Goal: Transaction & Acquisition: Purchase product/service

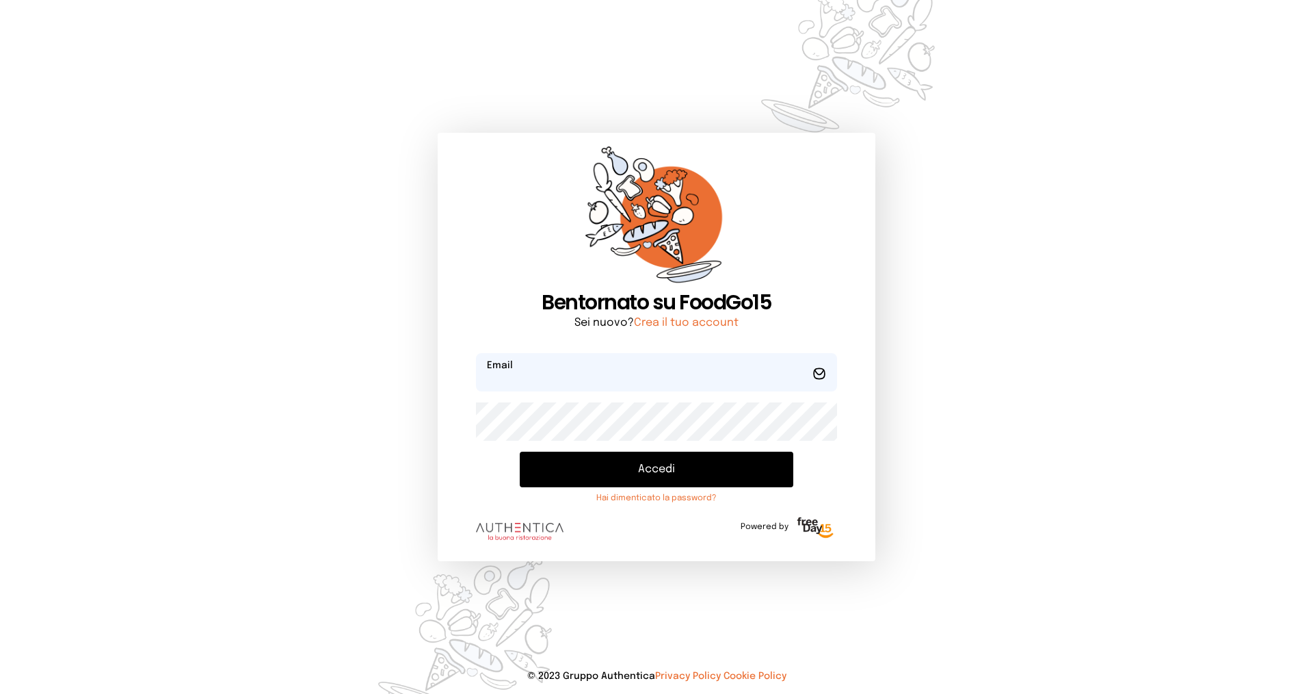
type input "**********"
click at [596, 466] on button "Accedi" at bounding box center [657, 469] width 274 height 36
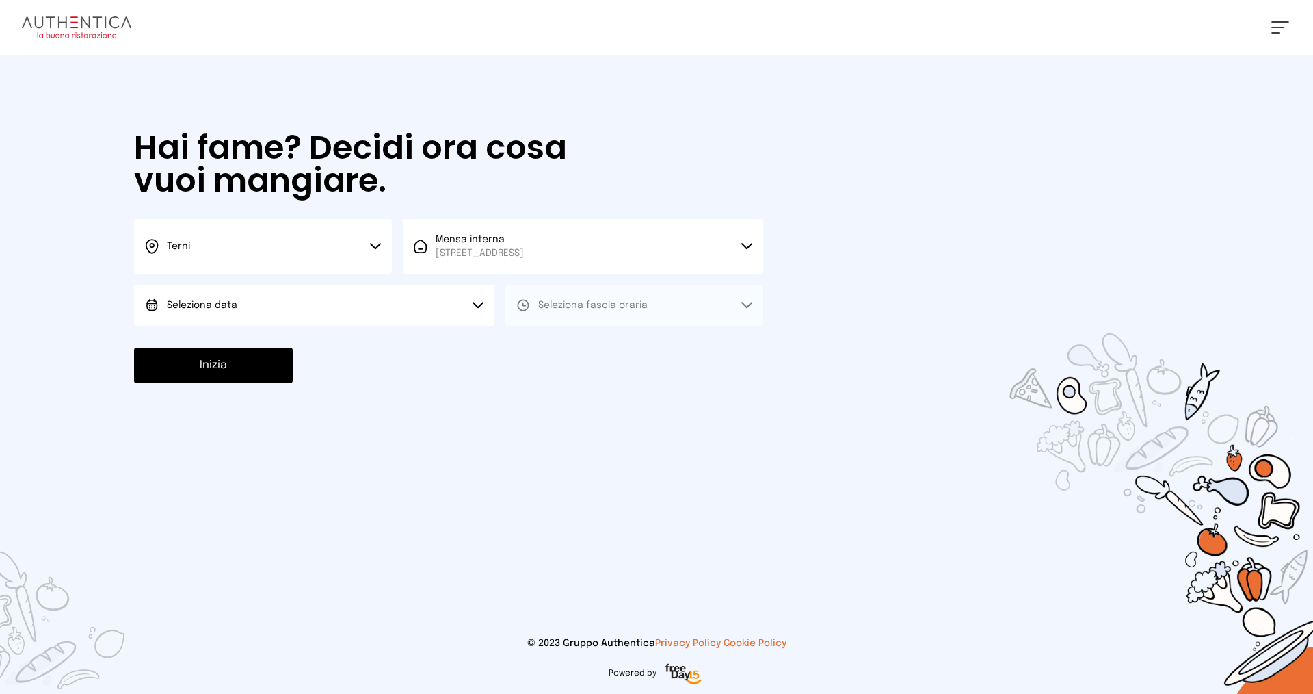
click at [322, 303] on button "Seleziona data" at bounding box center [314, 305] width 360 height 41
drag, startPoint x: 226, startPoint y: 345, endPoint x: 247, endPoint y: 344, distance: 20.5
click at [226, 345] on span "[DATE], [DATE]" at bounding box center [200, 344] width 67 height 14
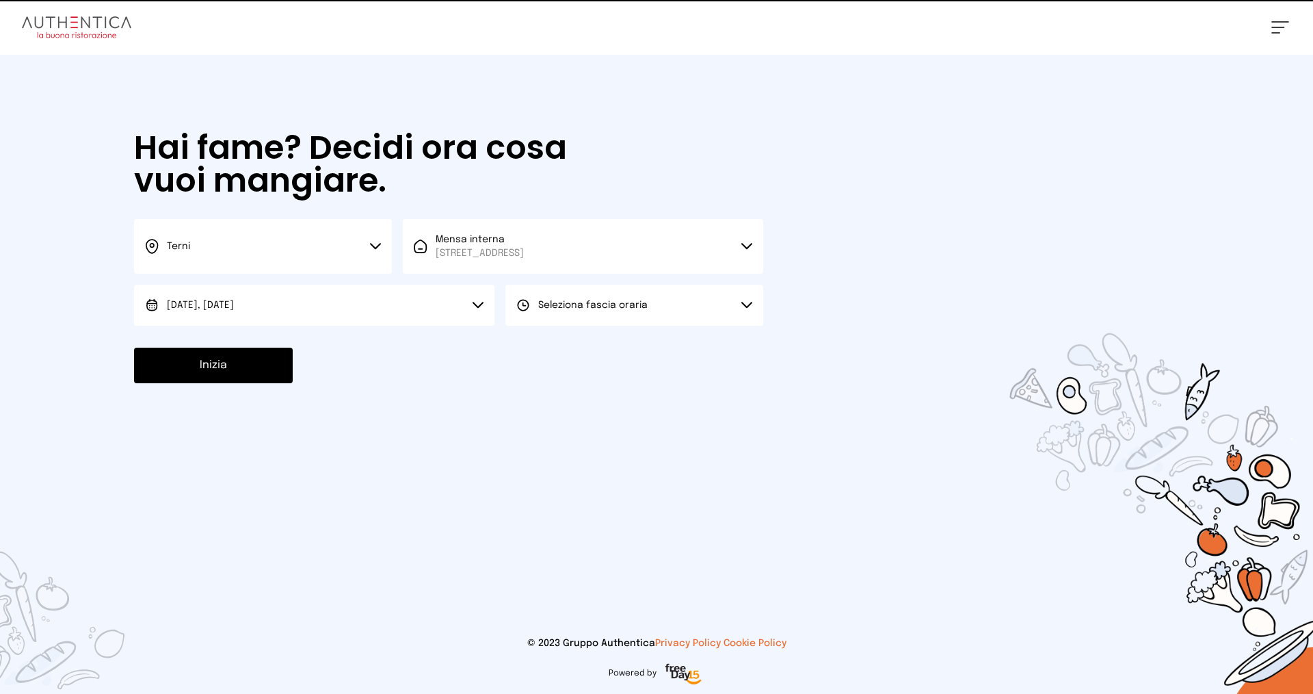
click at [607, 313] on button "Seleziona fascia oraria" at bounding box center [635, 305] width 258 height 41
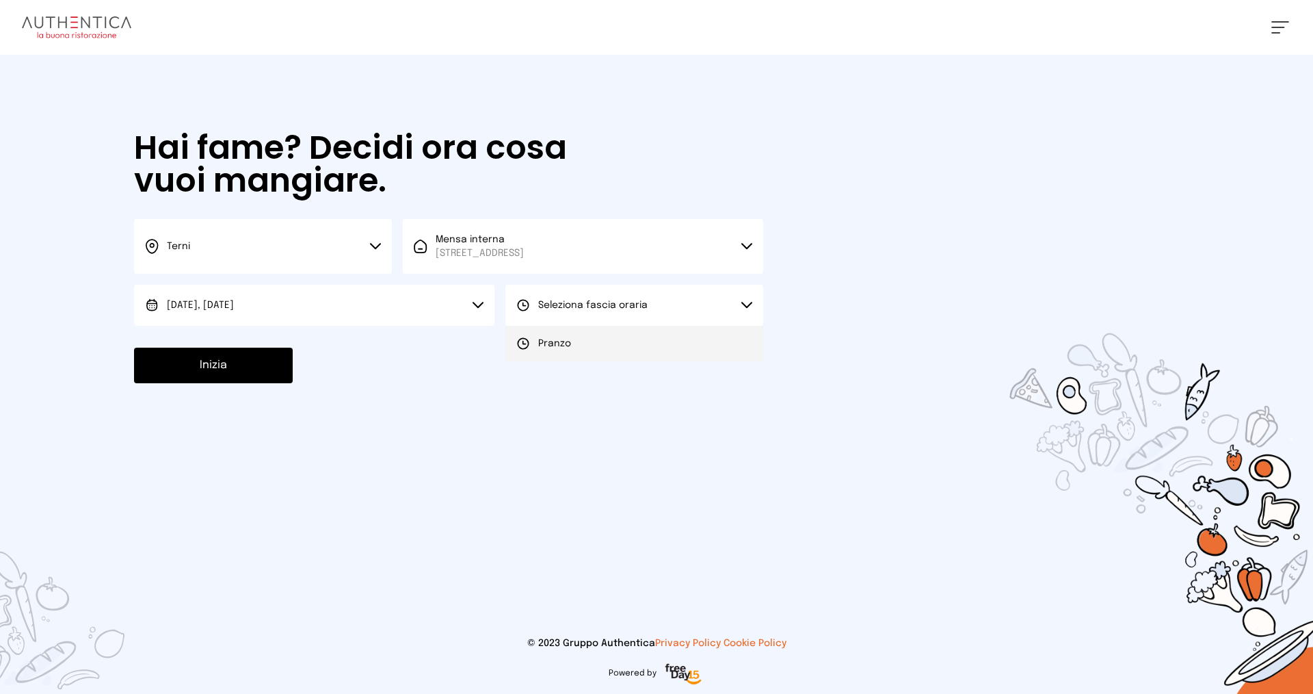
click at [566, 343] on span "Pranzo" at bounding box center [554, 344] width 33 height 14
click at [259, 371] on button "Inizia" at bounding box center [213, 365] width 159 height 36
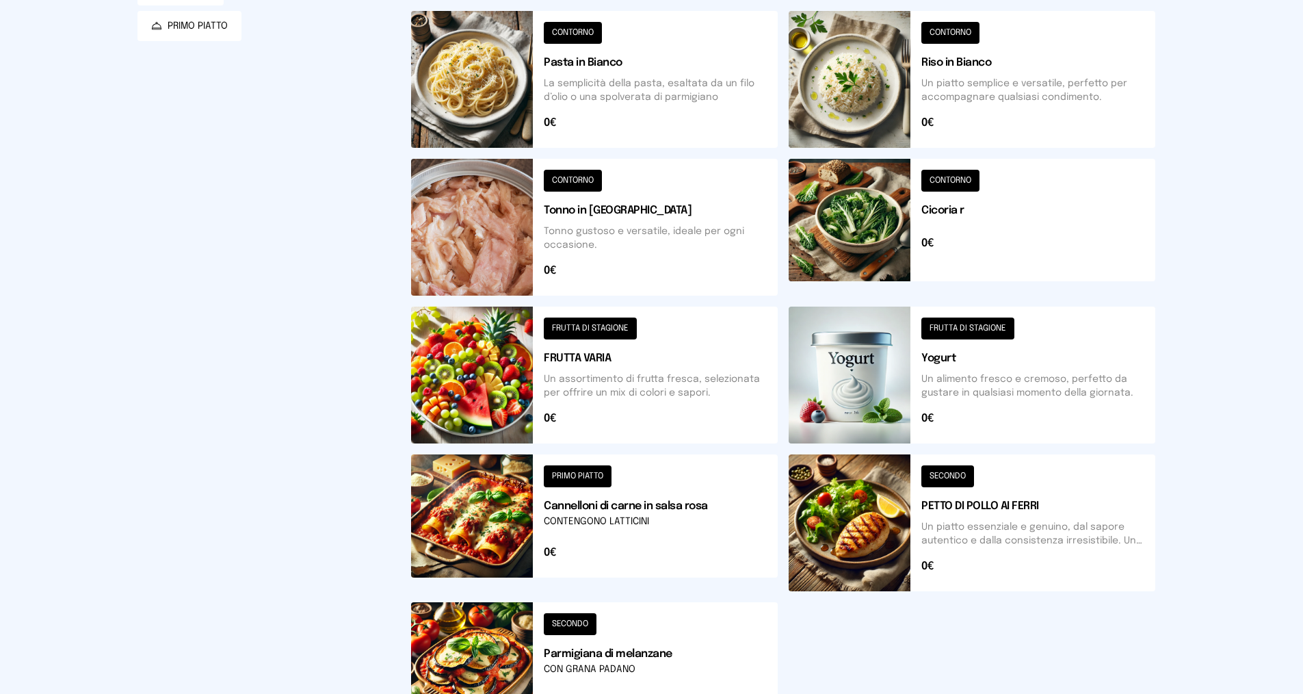
scroll to position [342, 0]
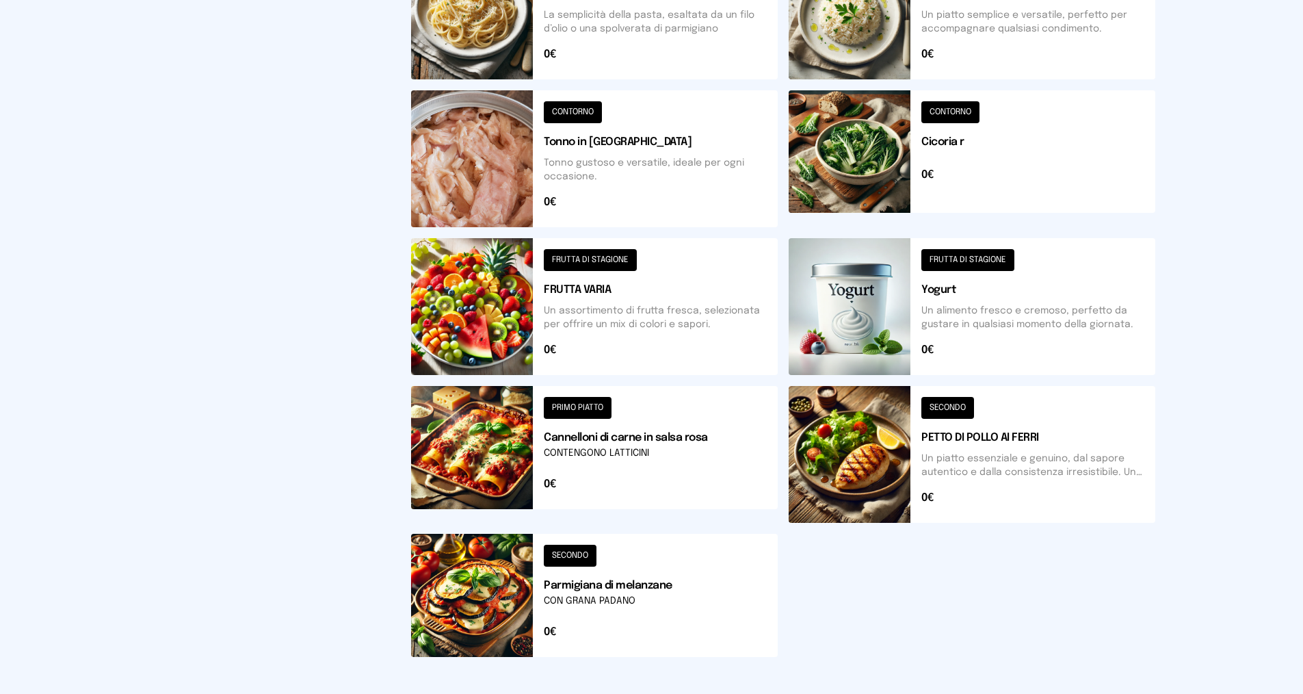
click at [668, 609] on button at bounding box center [594, 595] width 367 height 123
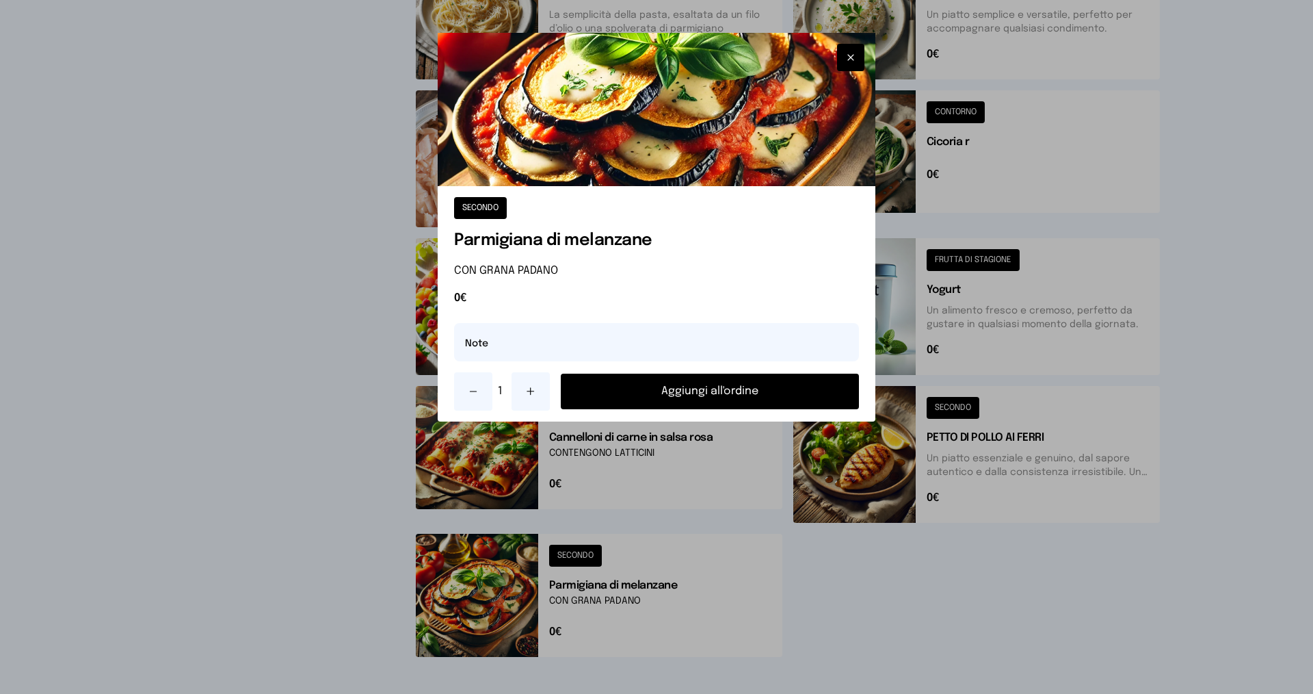
click at [1026, 201] on div at bounding box center [656, 347] width 1313 height 694
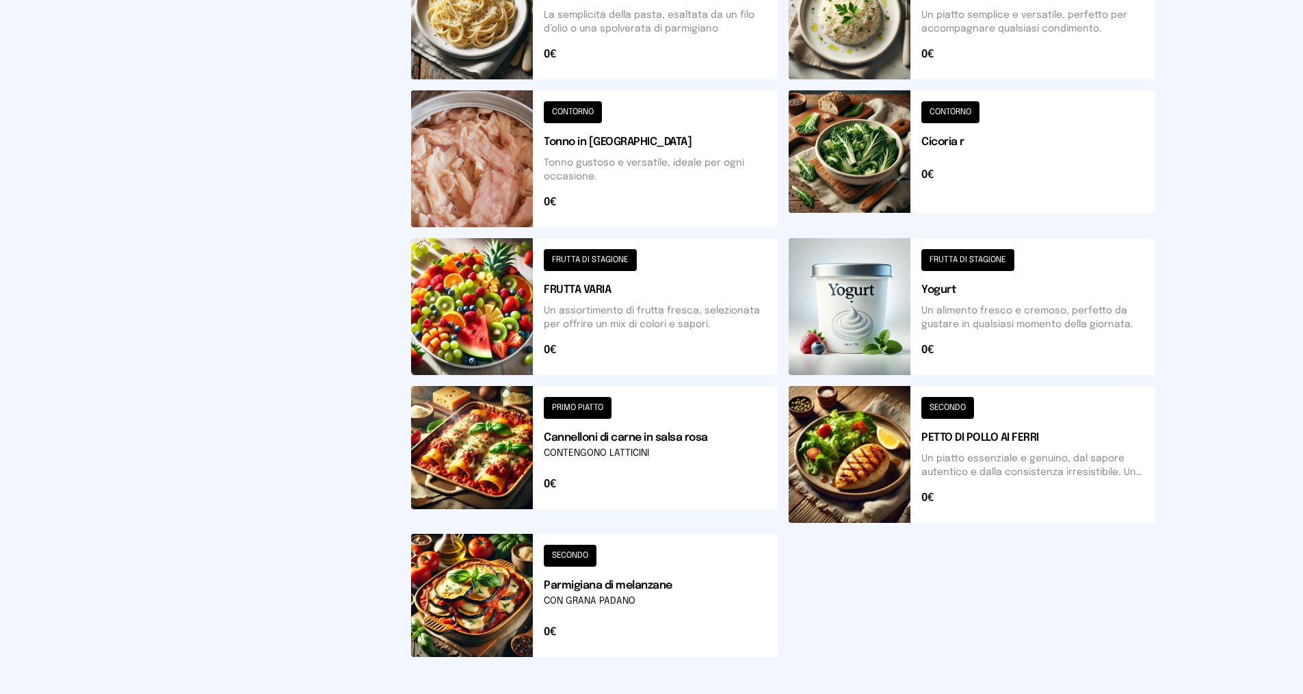
scroll to position [425, 0]
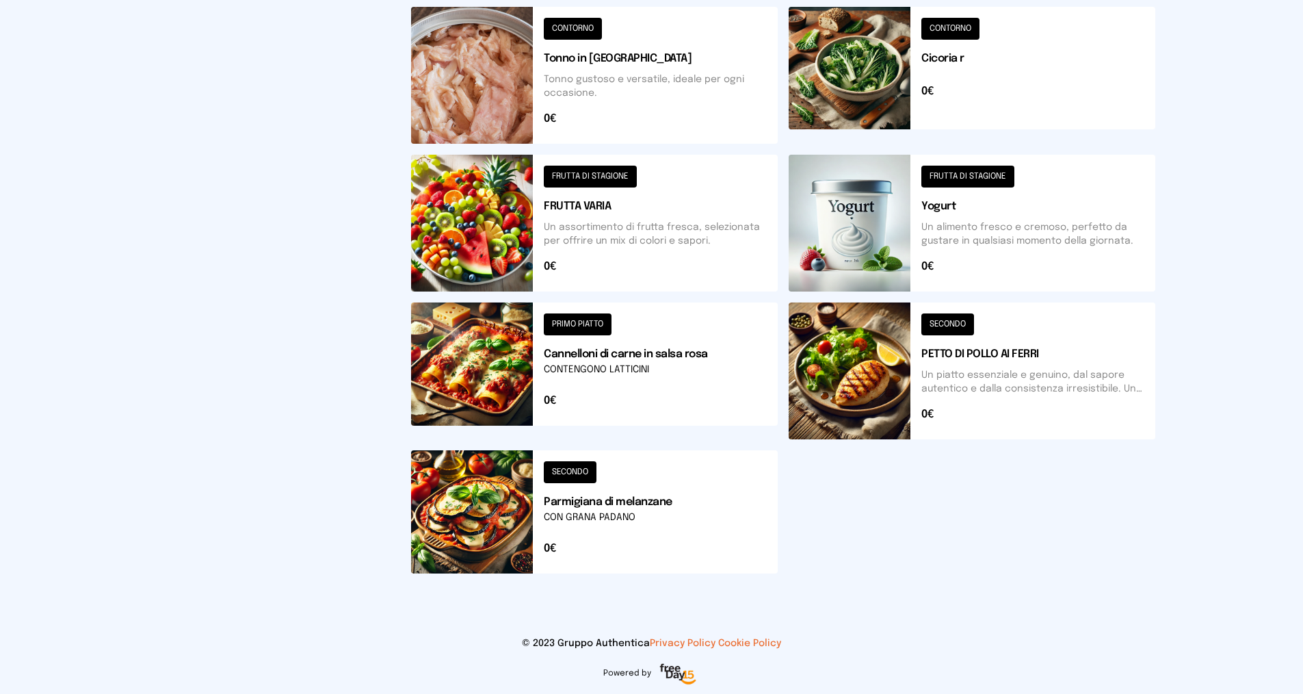
click at [627, 524] on button at bounding box center [594, 511] width 367 height 123
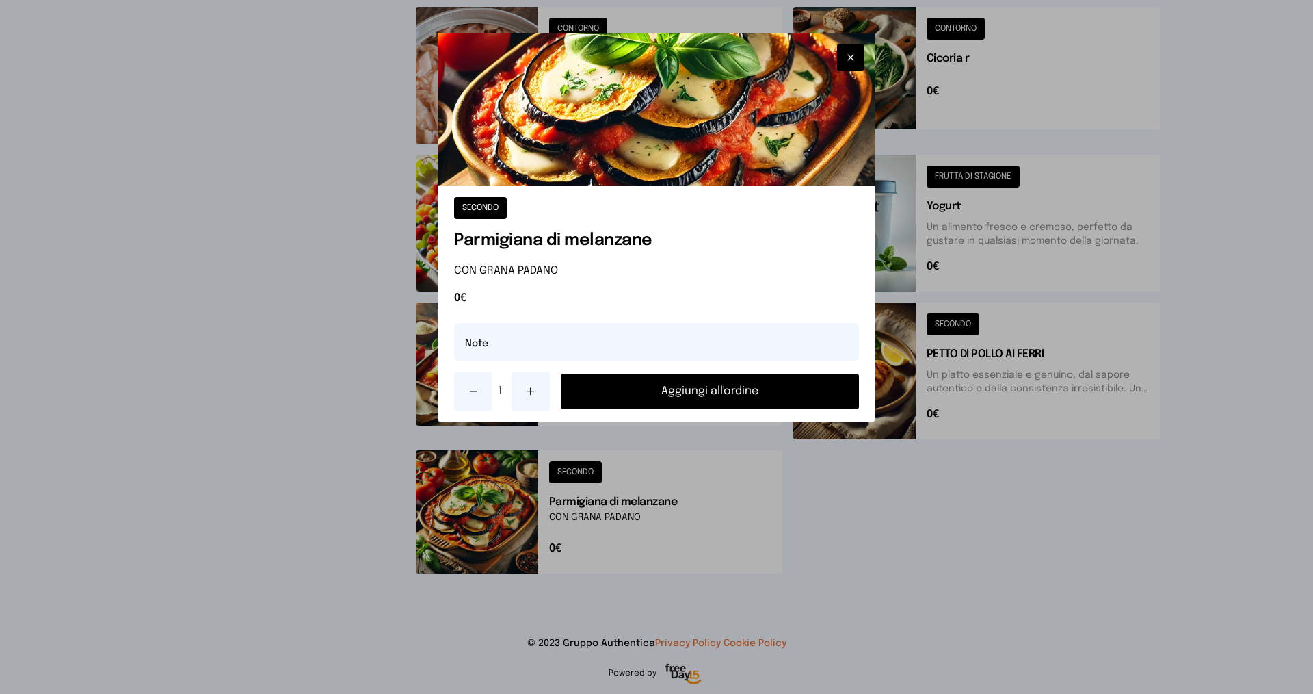
click at [659, 403] on button "Aggiungi all'ordine" at bounding box center [710, 391] width 298 height 36
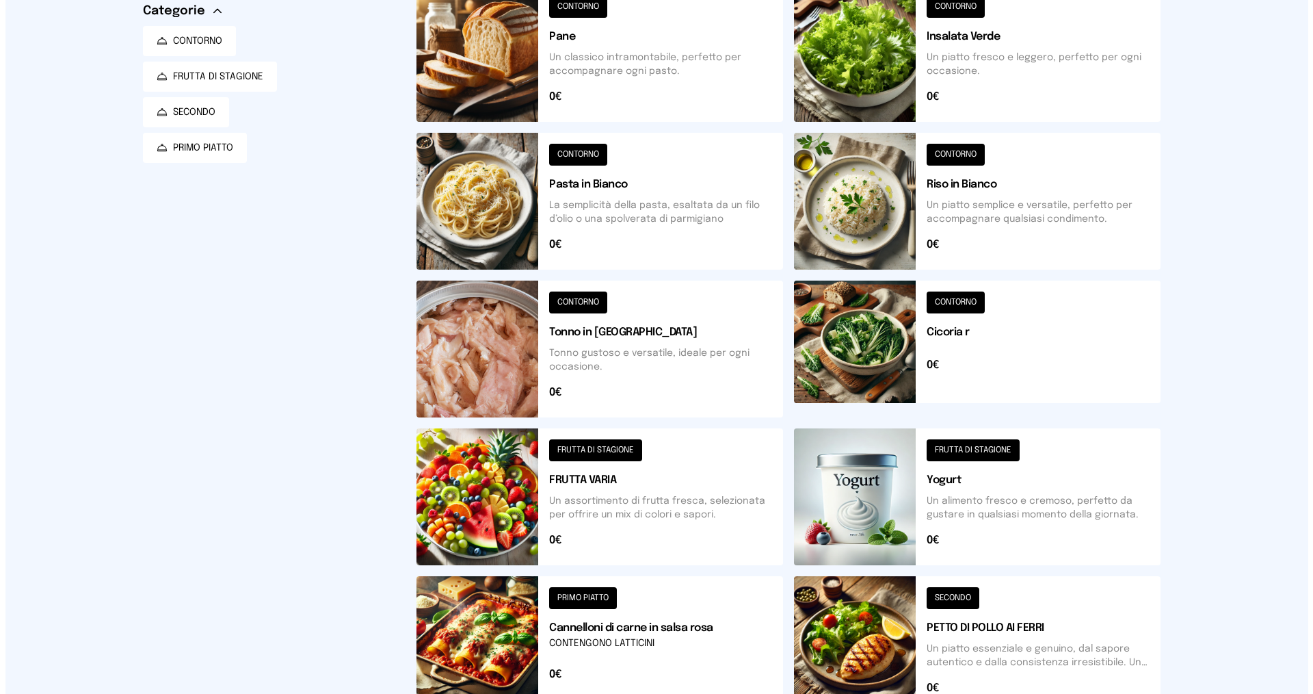
scroll to position [0, 0]
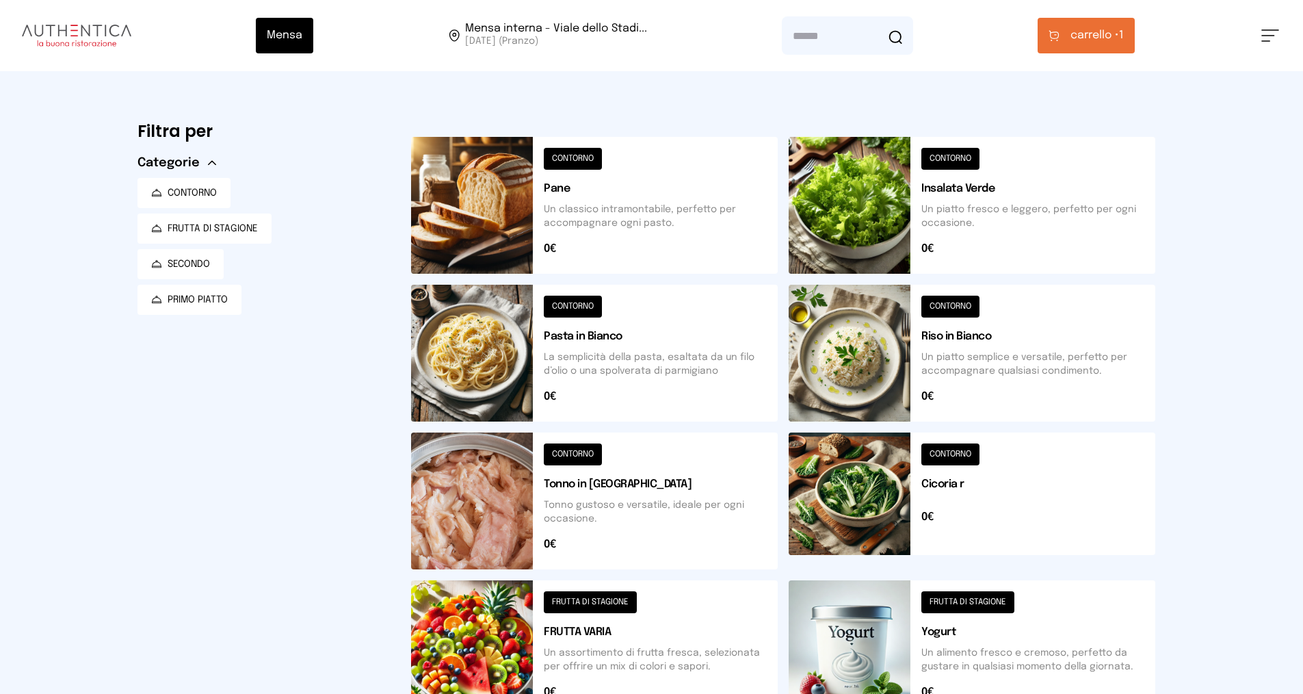
click at [1088, 35] on span "carrello •" at bounding box center [1095, 35] width 49 height 16
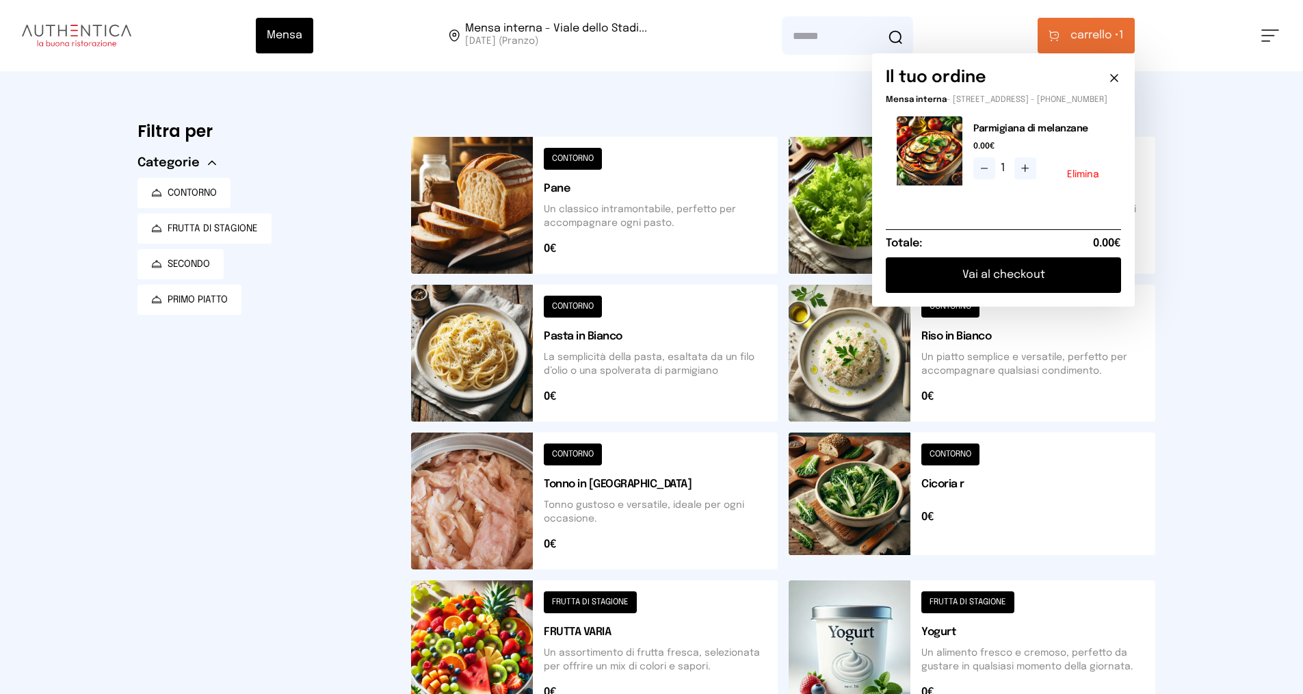
click at [1009, 287] on button "Vai al checkout" at bounding box center [1003, 275] width 235 height 36
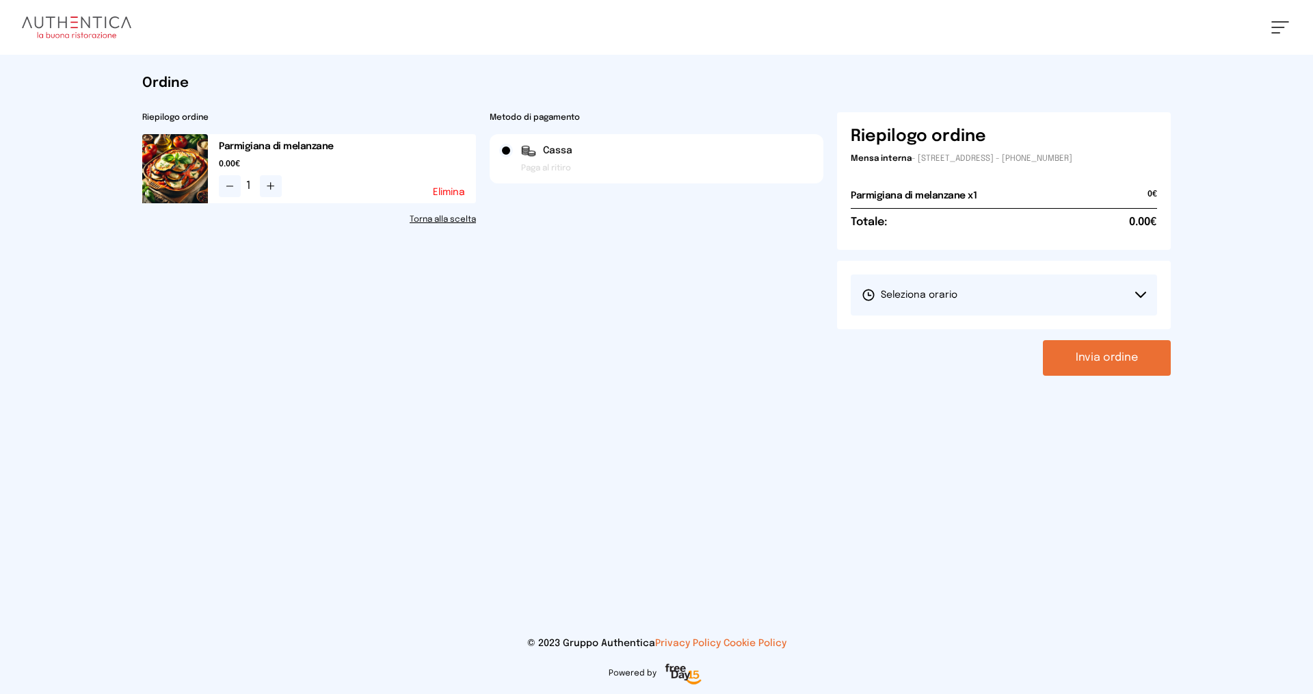
click at [927, 298] on span "Seleziona orario" at bounding box center [910, 295] width 96 height 14
click at [912, 326] on span "1° Turno (13:00 - 15:00)" at bounding box center [913, 333] width 103 height 14
click at [1106, 362] on button "Invia ordine" at bounding box center [1107, 358] width 128 height 36
